Goal: Find specific page/section: Find specific page/section

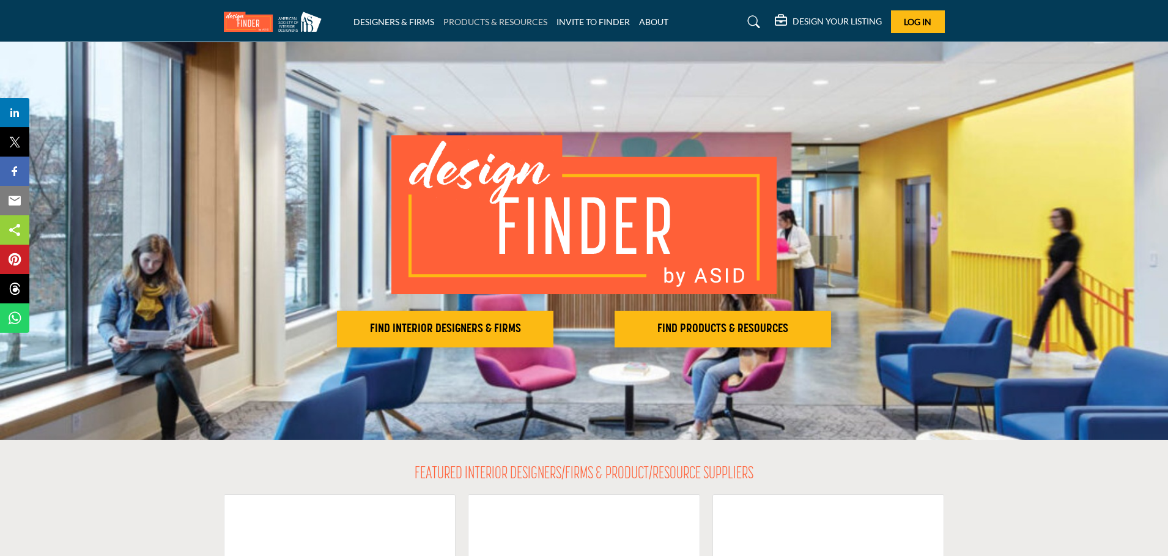
click at [490, 23] on link "PRODUCTS & RESOURCES" at bounding box center [495, 22] width 104 height 10
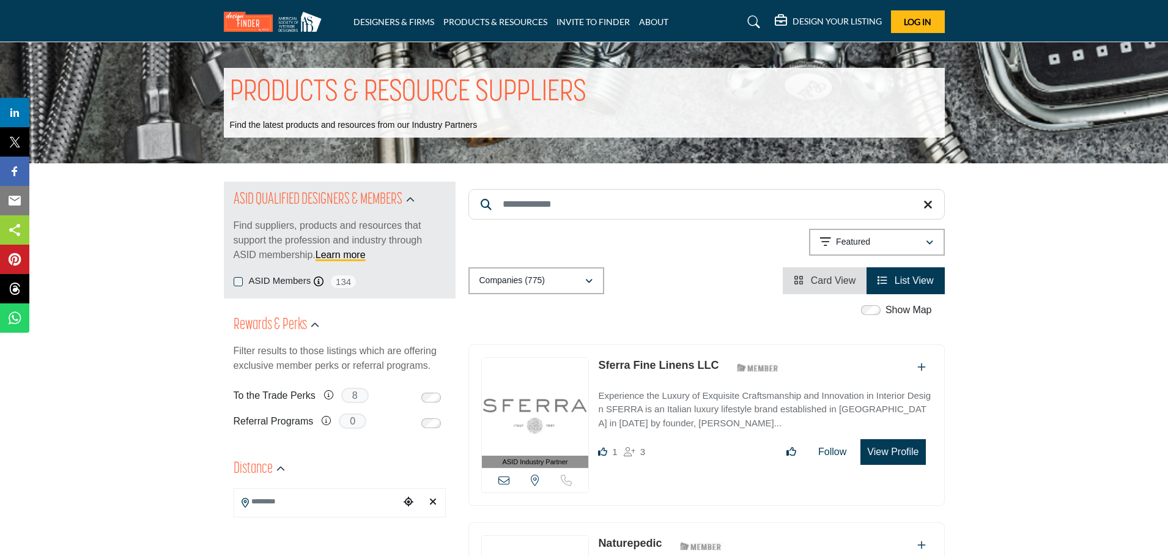
click at [243, 283] on div "ASID Members ASID Member who supports and impacts the Interior Design industry.…" at bounding box center [340, 281] width 212 height 15
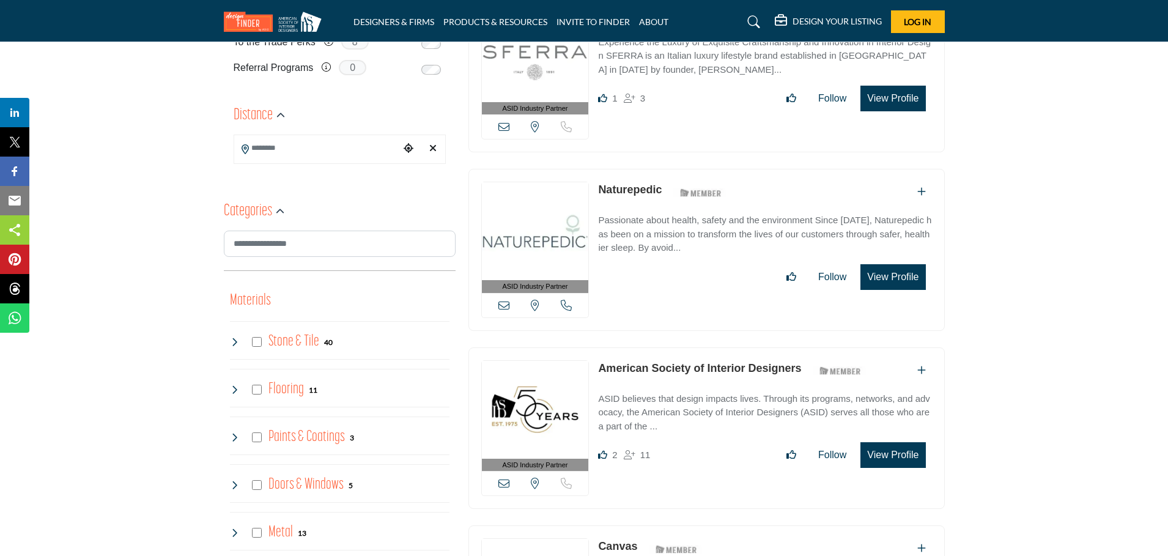
scroll to position [428, 0]
